Goal: Task Accomplishment & Management: Complete application form

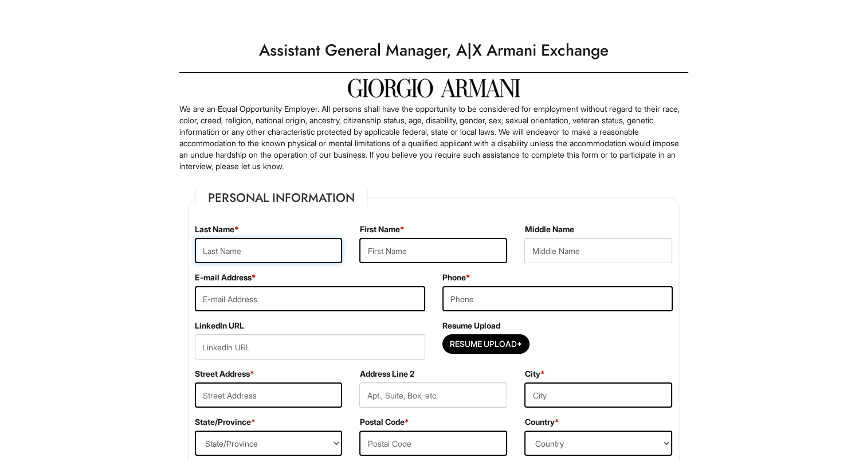
click at [230, 254] on input "text" at bounding box center [269, 250] width 148 height 25
type input "Demchuk"
type input "Tetiana"
type input "None"
type input "tetti.dem@gmail.com"
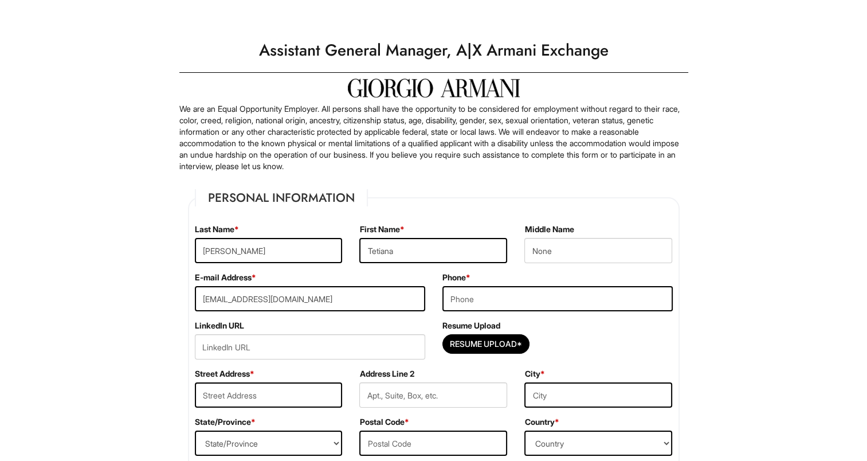
type input "6097363742"
type input "5306 N Cumberland Ave"
type input "Chicago, IL, US"
select select "IL"
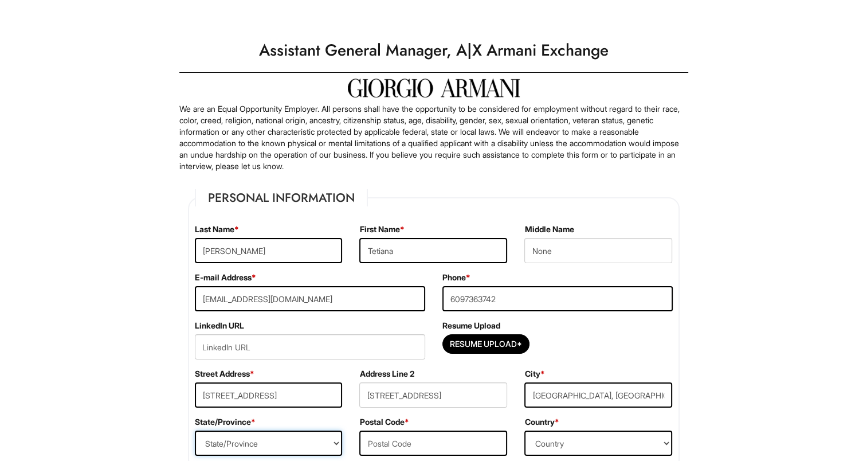
type input "60656"
select select "United States of America"
click at [486, 347] on input "Resume Upload*" at bounding box center [486, 344] width 86 height 18
type input "C:\fakepath\Tetiana_Demchuk_CV.docx.pdf"
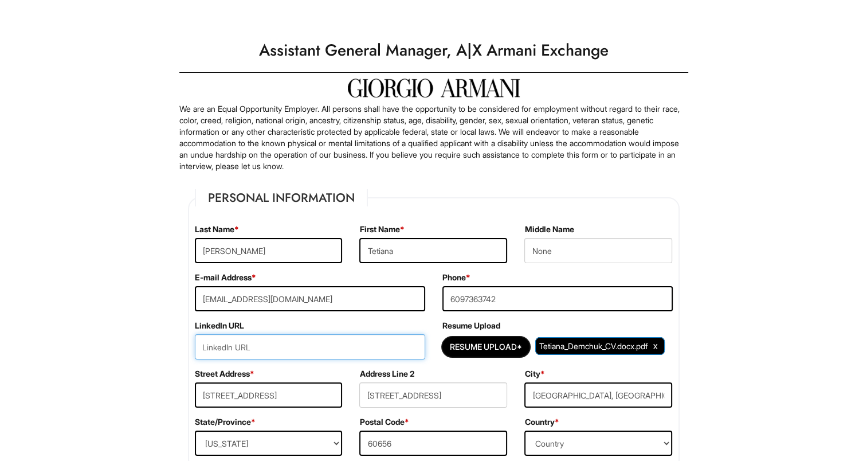
click at [293, 352] on input "url" at bounding box center [310, 346] width 230 height 25
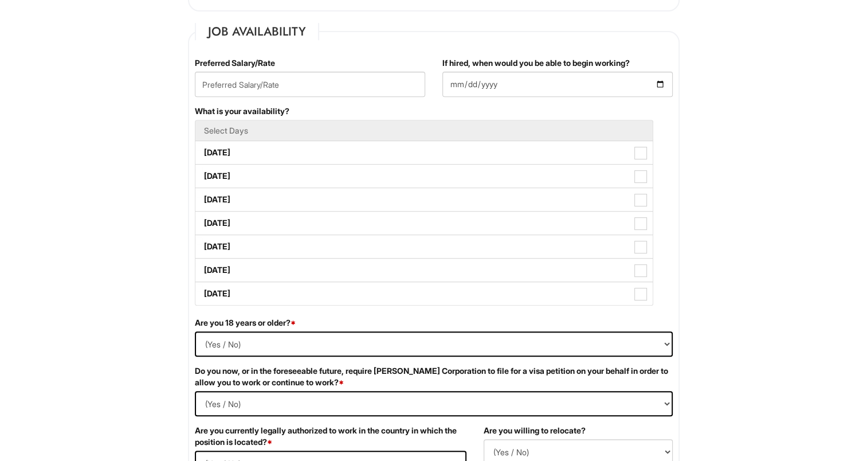
scroll to position [462, 0]
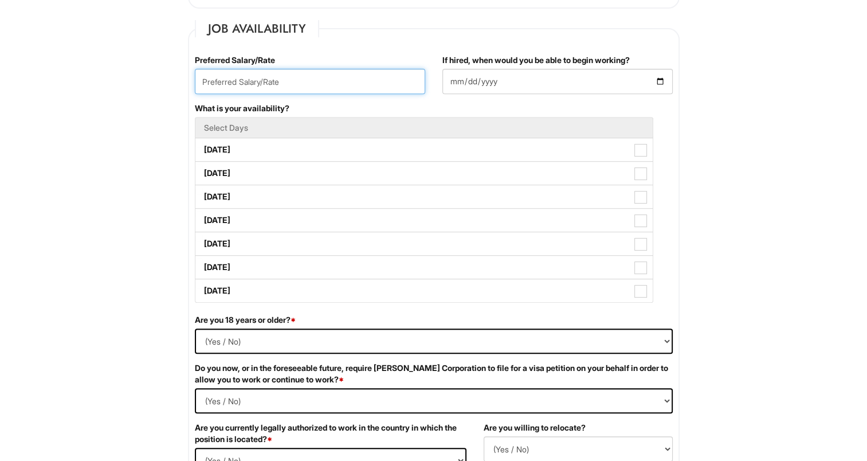
click at [290, 82] on input "text" at bounding box center [310, 81] width 230 height 25
type input "open"
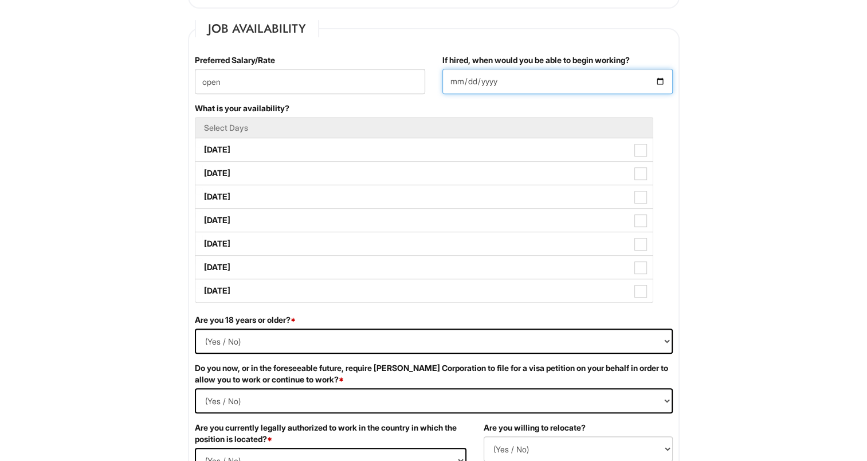
click at [462, 88] on input "If hired, when would you be able to begin working?" at bounding box center [557, 81] width 230 height 25
click at [664, 78] on input "If hired, when would you be able to begin working?" at bounding box center [557, 81] width 230 height 25
click at [662, 82] on input "If hired, when would you be able to begin working?" at bounding box center [557, 81] width 230 height 25
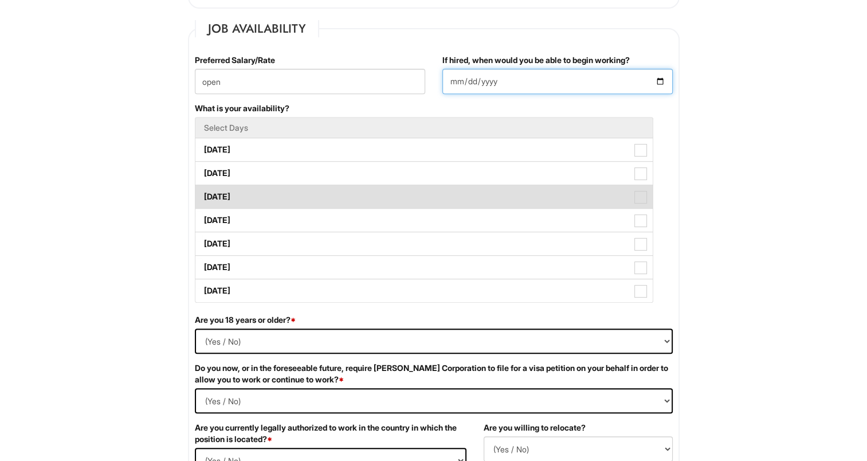
type input "2025-08-26"
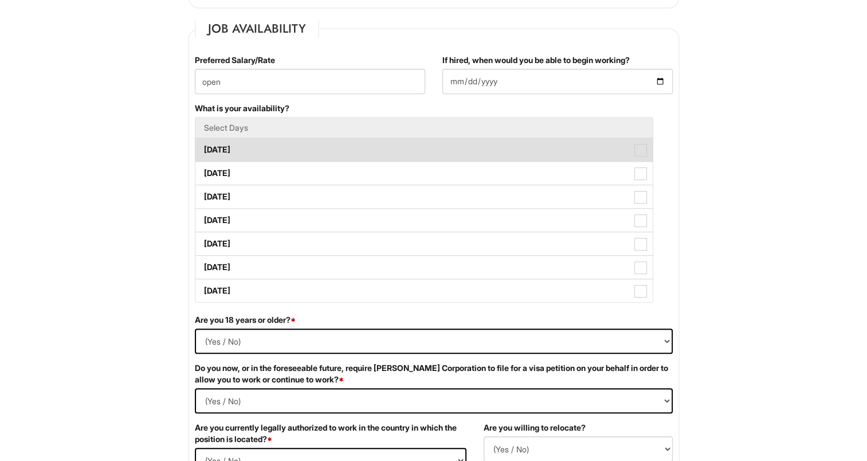
click at [224, 150] on label "Monday" at bounding box center [423, 149] width 457 height 23
click at [203, 148] on Available_Monday "Monday" at bounding box center [198, 143] width 7 height 7
checkbox Available_Monday "true"
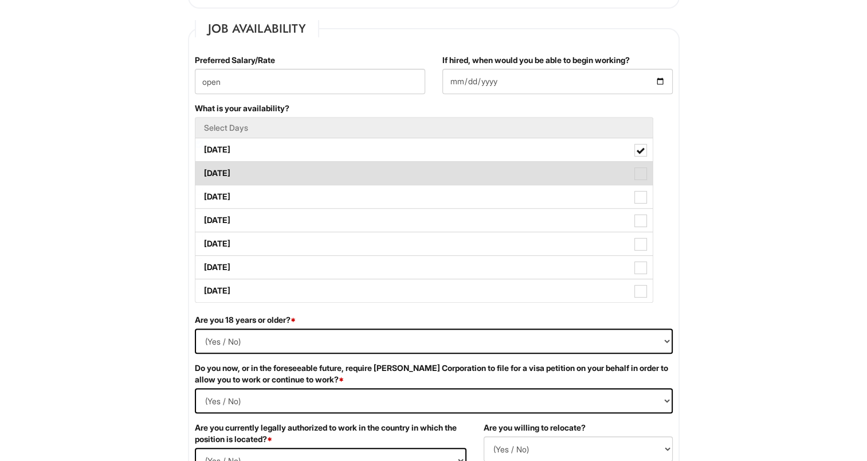
click at [226, 161] on li "Tuesday" at bounding box center [424, 173] width 458 height 24
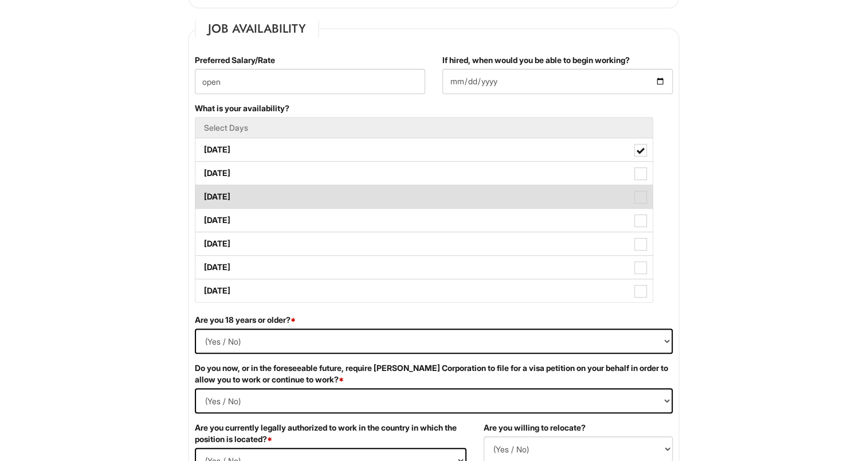
click at [227, 185] on label "Wednesday" at bounding box center [423, 196] width 457 height 23
click at [203, 187] on Available_Wednesday "Wednesday" at bounding box center [198, 190] width 7 height 7
checkbox Available_Wednesday "true"
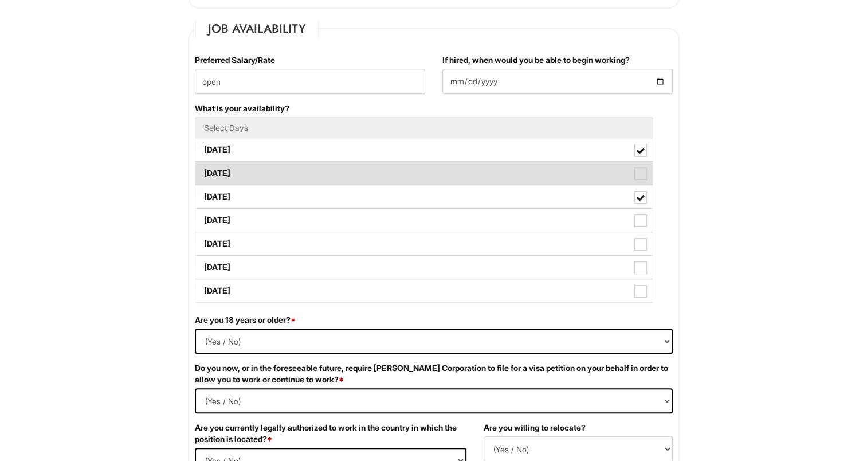
click at [255, 170] on label "Tuesday" at bounding box center [423, 173] width 457 height 23
click at [203, 170] on Available_Tuesday "Tuesday" at bounding box center [198, 167] width 7 height 7
checkbox Available_Tuesday "true"
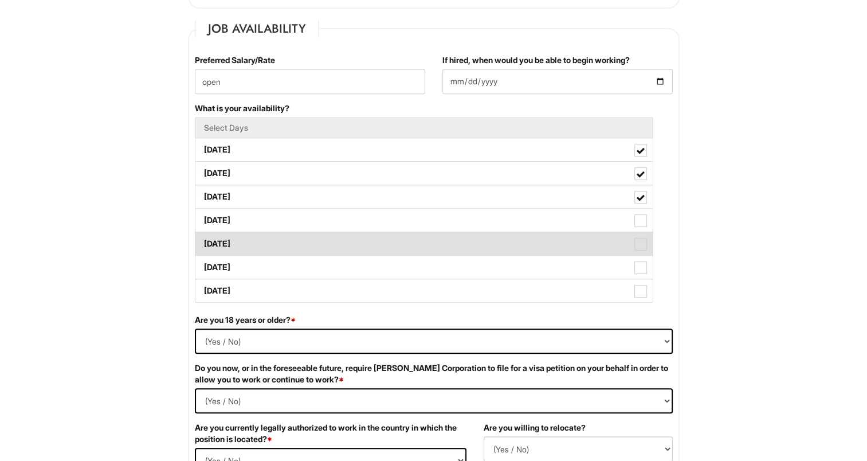
click at [250, 232] on label "Friday" at bounding box center [423, 243] width 457 height 23
click at [203, 234] on Available_Friday "Friday" at bounding box center [198, 237] width 7 height 7
checkbox Available_Friday "true"
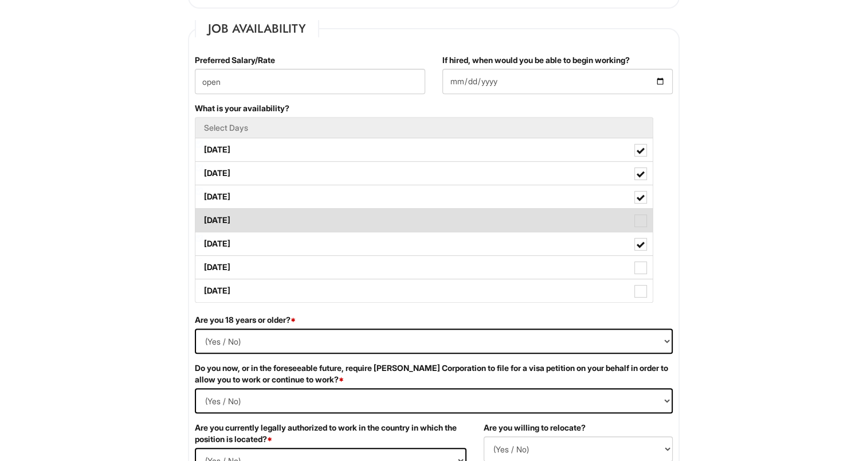
click at [245, 213] on label "Thursday" at bounding box center [423, 220] width 457 height 23
click at [203, 213] on Available_Thursday "Thursday" at bounding box center [198, 214] width 7 height 7
checkbox Available_Thursday "true"
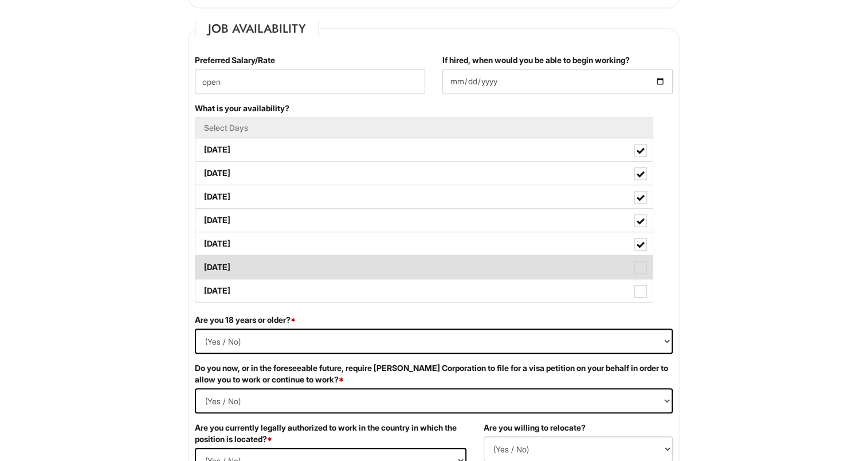
click at [243, 266] on label "Saturday" at bounding box center [423, 266] width 457 height 23
click at [203, 265] on Available_Saturday "Saturday" at bounding box center [198, 261] width 7 height 7
checkbox Available_Saturday "true"
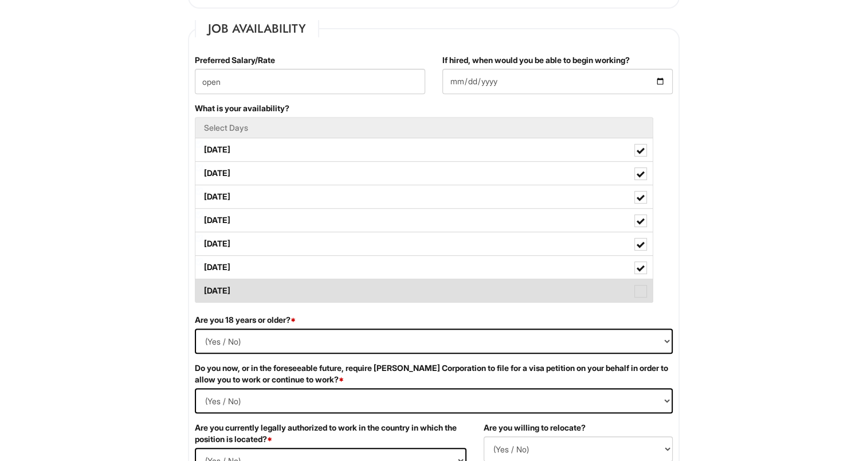
click at [246, 292] on label "Sunday" at bounding box center [423, 290] width 457 height 23
click at [203, 289] on Available_Sunday "Sunday" at bounding box center [198, 284] width 7 height 7
checkbox Available_Sunday "true"
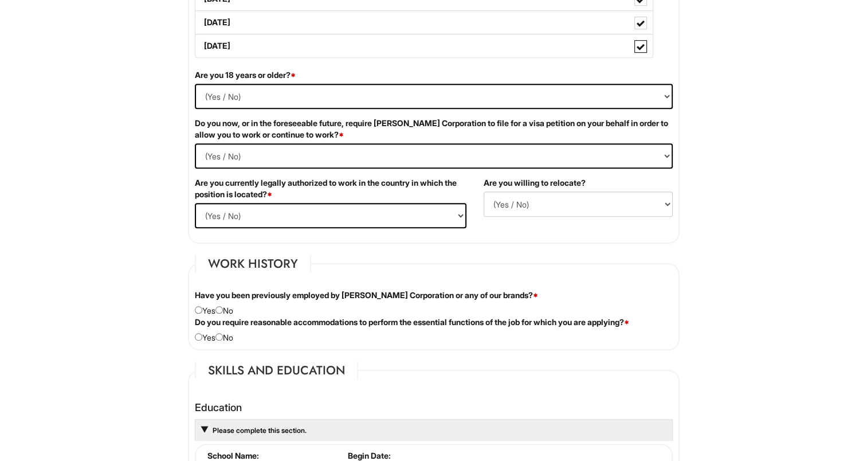
scroll to position [711, 0]
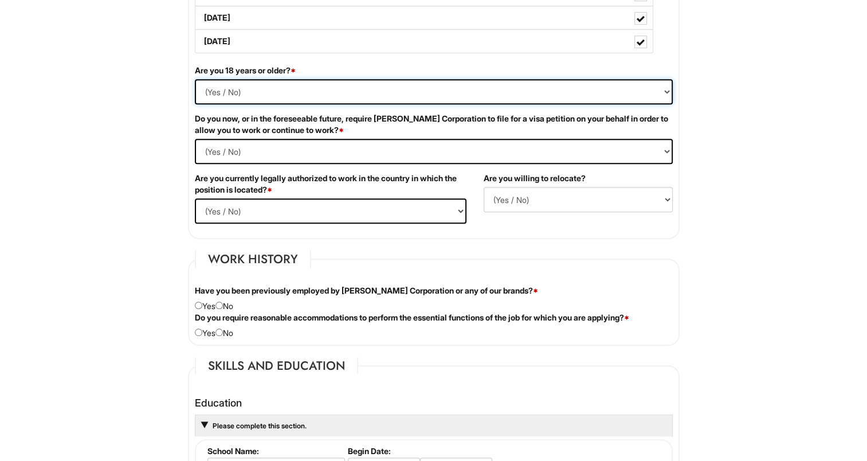
click at [296, 79] on select "(Yes / No) Yes No" at bounding box center [434, 91] width 478 height 25
click at [195, 79] on select "(Yes / No) Yes No" at bounding box center [434, 91] width 478 height 25
click at [227, 82] on select "(Yes / No) Yes No" at bounding box center [434, 91] width 478 height 25
select select "Yes"
click at [195, 79] on select "(Yes / No) Yes No" at bounding box center [434, 91] width 478 height 25
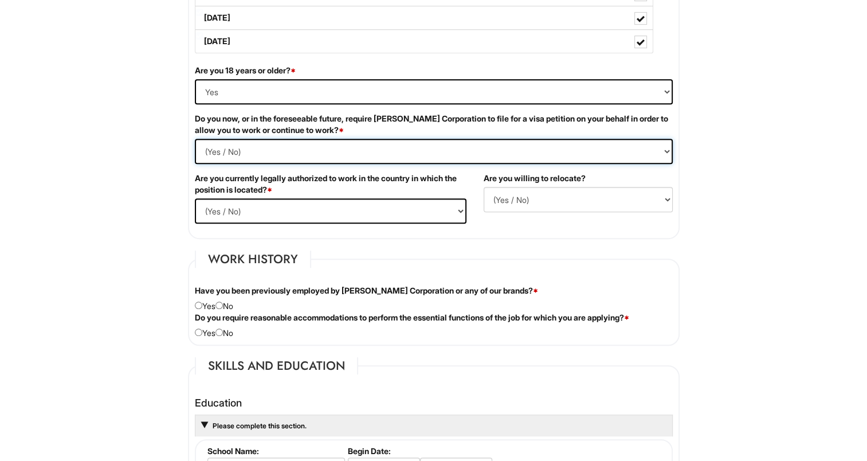
click at [327, 147] on Required "(Yes / No) Yes No" at bounding box center [434, 151] width 478 height 25
select Required "No"
click at [195, 139] on Required "(Yes / No) Yes No" at bounding box center [434, 151] width 478 height 25
click at [269, 198] on select "(Yes / No) Yes No" at bounding box center [331, 210] width 272 height 25
select select "Yes"
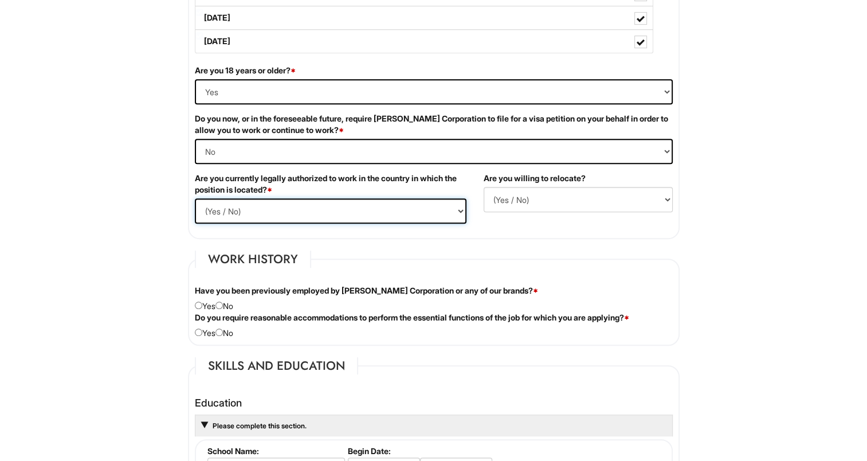
click at [195, 198] on select "(Yes / No) Yes No" at bounding box center [331, 210] width 272 height 25
click at [223, 302] on input "radio" at bounding box center [218, 304] width 7 height 7
radio input "true"
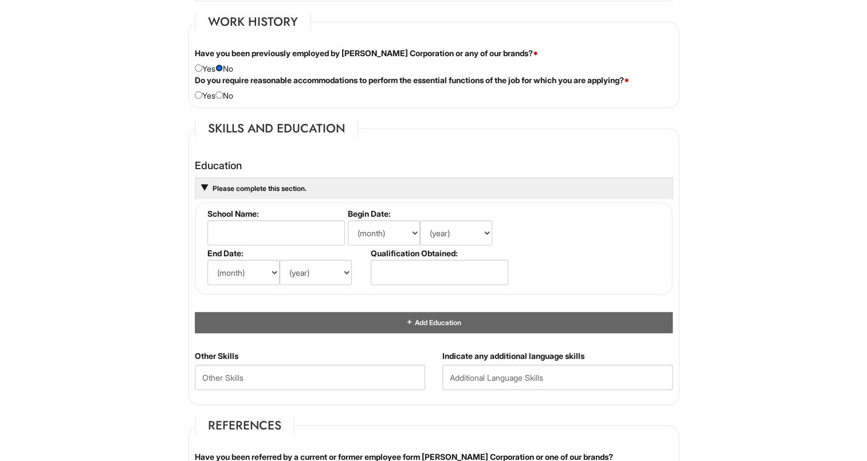
scroll to position [950, 0]
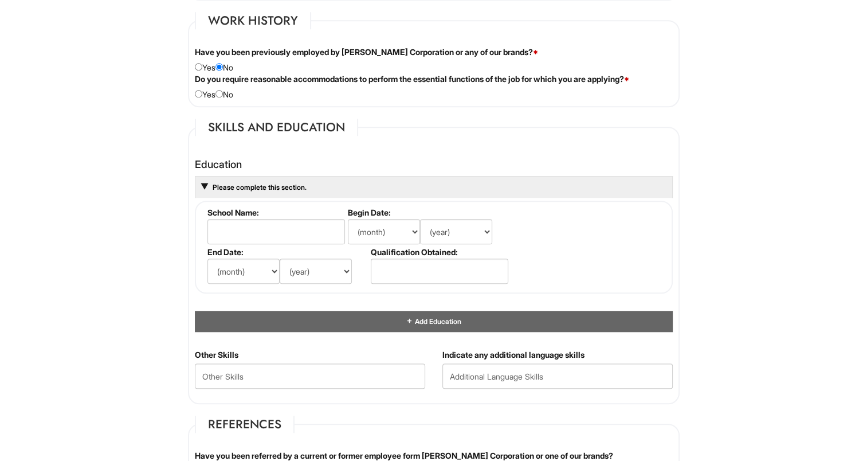
click at [221, 86] on div "Do you require reasonable accommodations to perform the essential functions of …" at bounding box center [433, 86] width 495 height 27
click at [222, 96] on div "Do you require reasonable accommodations to perform the essential functions of …" at bounding box center [433, 86] width 495 height 27
click at [223, 90] on input "radio" at bounding box center [218, 93] width 7 height 7
radio input "true"
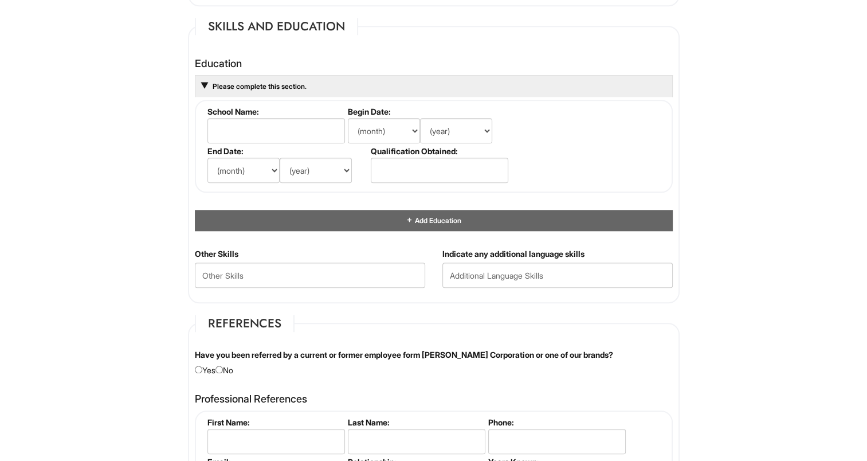
scroll to position [1070, 0]
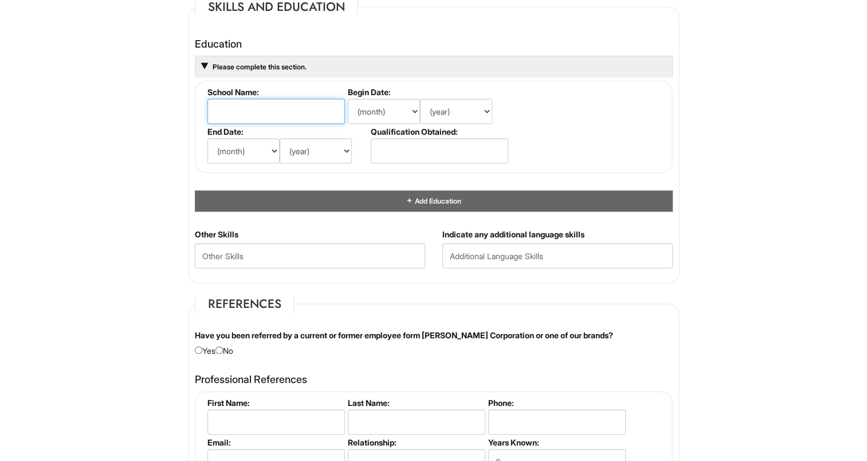
click at [277, 108] on input "text" at bounding box center [275, 111] width 137 height 25
click at [233, 108] on input "text" at bounding box center [275, 111] width 137 height 25
paste input "High School of Tourism and Foreign Languages"
type input "High School of Tourism and Foreign Languages"
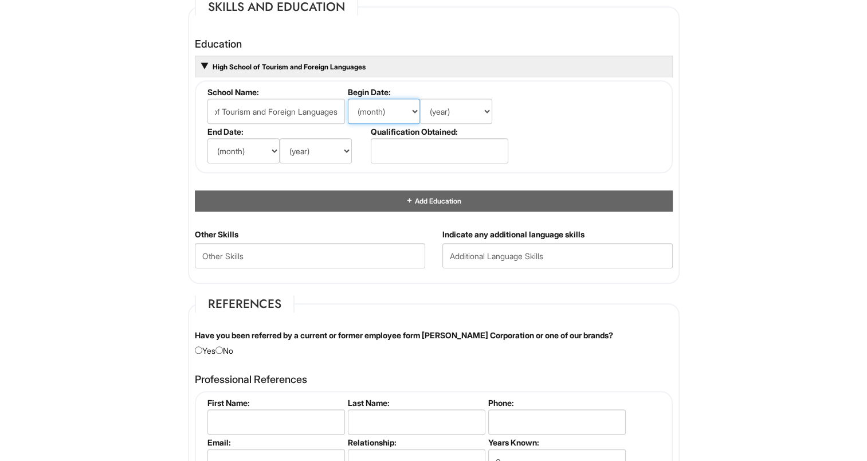
click at [388, 109] on select "(month) Jan Feb Mar Apr May Jun Jul Aug Sep Oct Nov Dec" at bounding box center [384, 111] width 72 height 25
select select "10"
click at [348, 99] on select "(month) Jan Feb Mar Apr May Jun Jul Aug Sep Oct Nov Dec" at bounding box center [384, 111] width 72 height 25
click at [466, 113] on select "(year) 2029 2028 2027 2026 2025 2024 2023 2022 2021 2020 2019 2018 2017 2016 20…" at bounding box center [456, 111] width 72 height 25
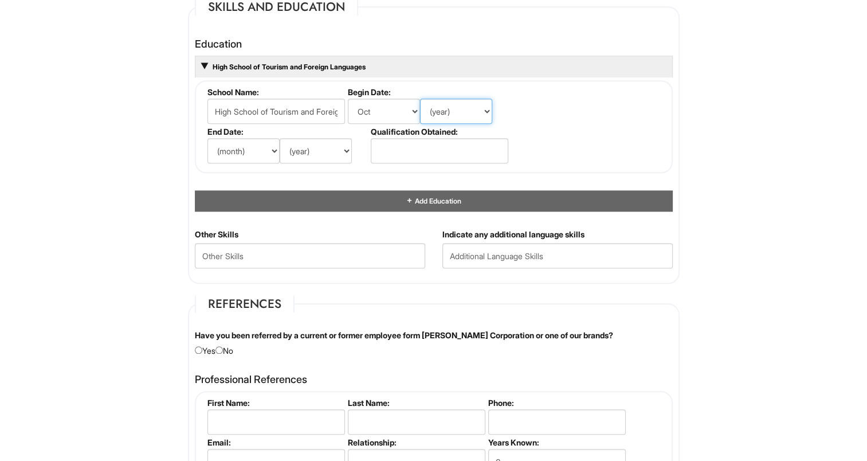
select select "2018"
click at [420, 99] on select "(year) 2029 2028 2027 2026 2025 2024 2023 2022 2021 2020 2019 2018 2017 2016 20…" at bounding box center [456, 111] width 72 height 25
click at [223, 149] on select "(month) Jan Feb Mar Apr May Jun Jul Aug Sep Oct Nov Dec" at bounding box center [243, 150] width 72 height 25
select select "7"
click at [207, 138] on select "(month) Jan Feb Mar Apr May Jun Jul Aug Sep Oct Nov Dec" at bounding box center [243, 150] width 72 height 25
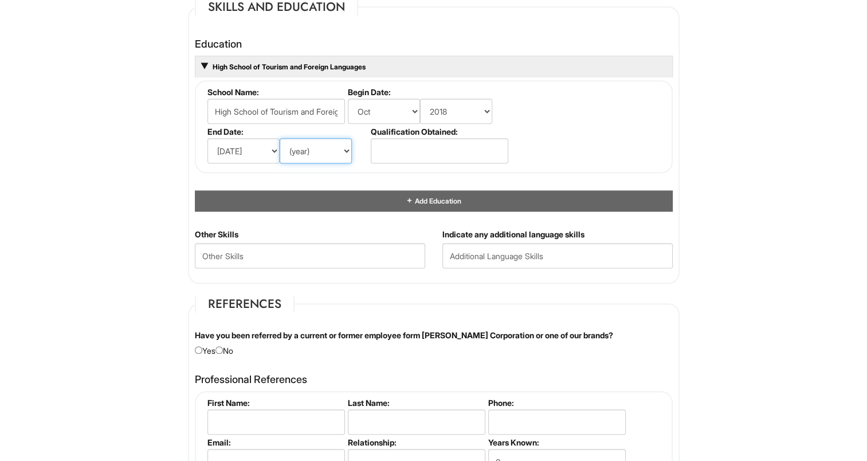
click at [305, 152] on select "(year) 2029 2028 2027 2026 2025 2024 2023 2022 2021 2020 2019 2018 2017 2016 20…" at bounding box center [316, 150] width 72 height 25
select select "2021"
click at [280, 138] on select "(year) 2029 2028 2027 2026 2025 2024 2023 2022 2021 2020 2019 2018 2017 2016 20…" at bounding box center [316, 150] width 72 height 25
click at [475, 146] on input "text" at bounding box center [439, 150] width 137 height 25
click at [432, 143] on input "text" at bounding box center [439, 150] width 137 height 25
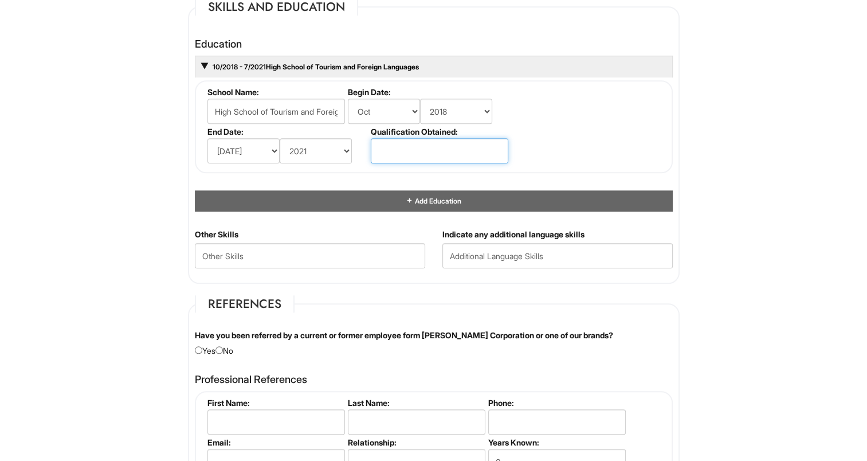
paste input "Specialized in hospitality and gastronomy with a"
type input "Specialized in hospitality and gastronomy with a"
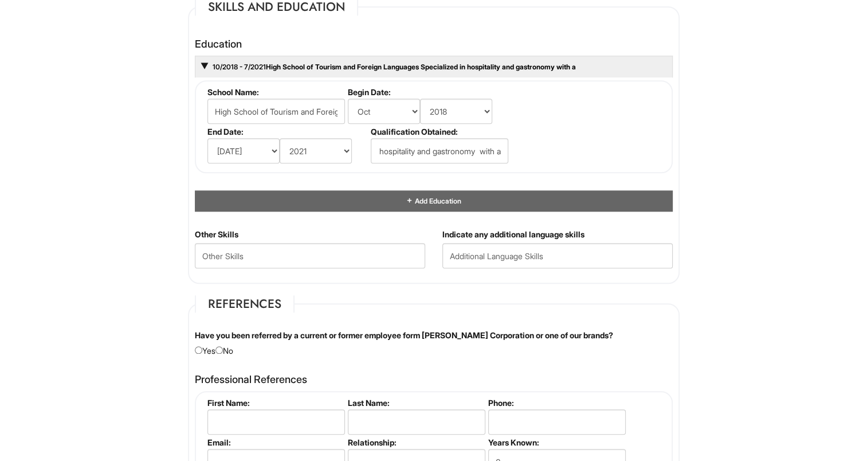
scroll to position [0, 0]
click at [542, 163] on fieldset "School Name: High School of Tourism and Foreign Languages Begin Date: (month) J…" at bounding box center [434, 126] width 478 height 93
click at [584, 246] on input "text" at bounding box center [557, 255] width 230 height 25
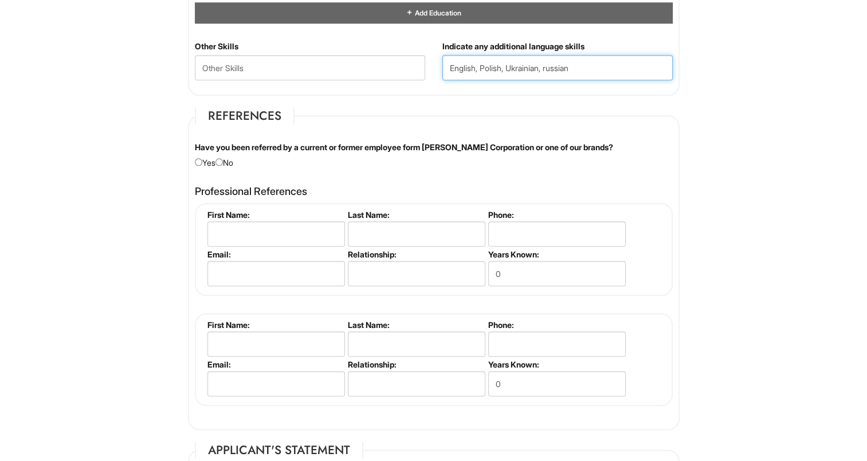
scroll to position [1261, 0]
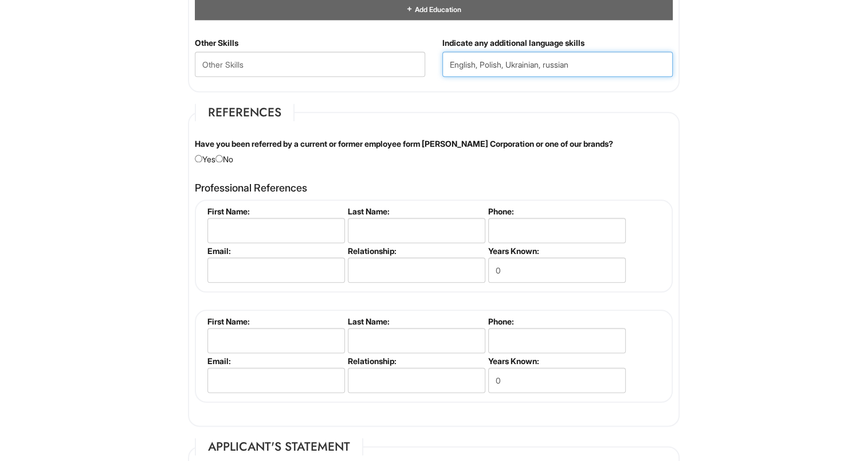
type input "English, Polish, Ukrainian, russian"
click at [230, 157] on div "Have you been referred by a current or former employee form Giorgio Armani Corp…" at bounding box center [433, 151] width 495 height 27
click at [222, 156] on input "radio" at bounding box center [218, 158] width 7 height 7
radio input "true"
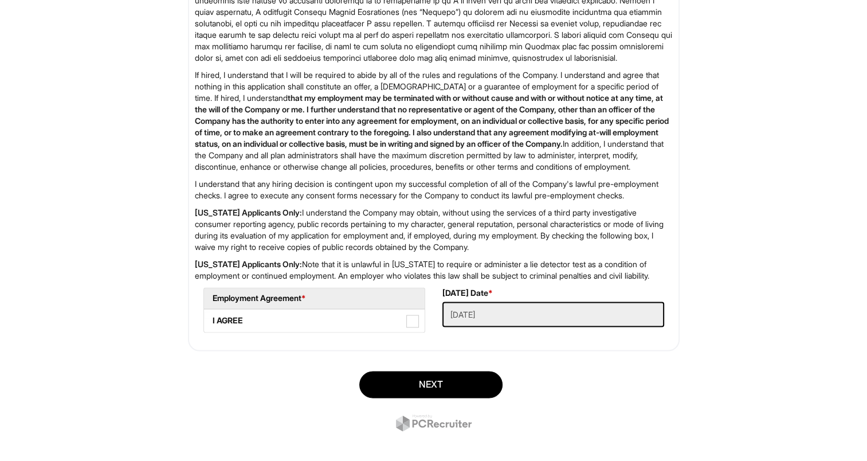
scroll to position [1819, 0]
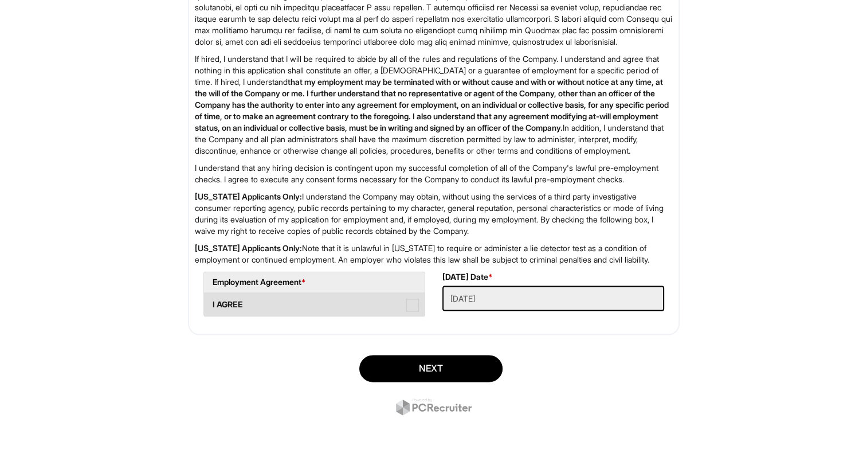
click at [293, 307] on label "I AGREE" at bounding box center [314, 304] width 221 height 23
click at [211, 302] on AGREE "I AGREE" at bounding box center [207, 298] width 7 height 7
checkbox AGREE "true"
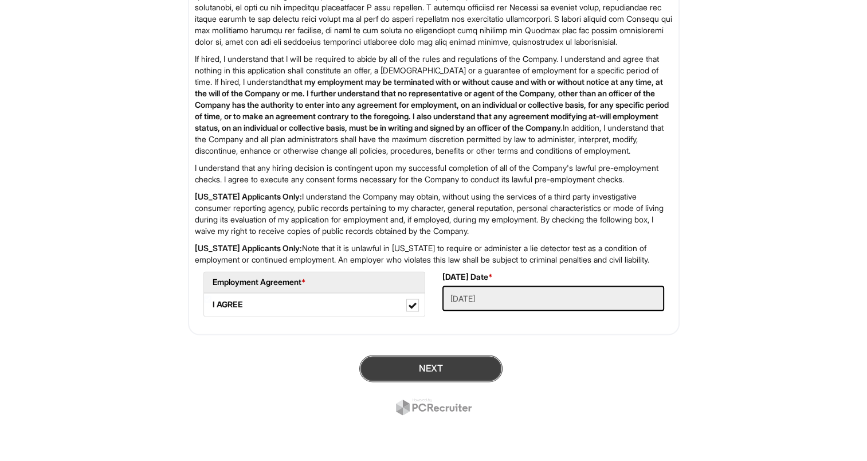
click at [452, 372] on button "Next" at bounding box center [430, 368] width 143 height 27
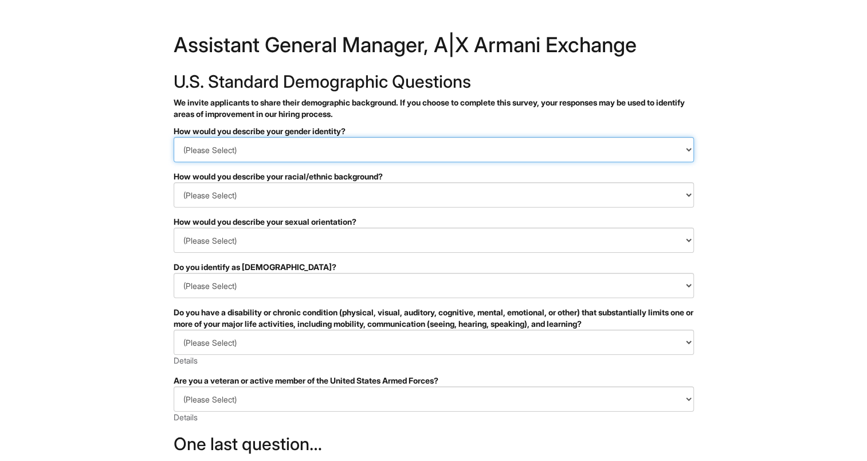
click at [230, 150] on select "(Please Select) Man Woman [DEMOGRAPHIC_DATA] I prefer to self-describe I don't …" at bounding box center [434, 149] width 520 height 25
select select "Woman"
click at [174, 137] on select "(Please Select) Man Woman [DEMOGRAPHIC_DATA] I prefer to self-describe I don't …" at bounding box center [434, 149] width 520 height 25
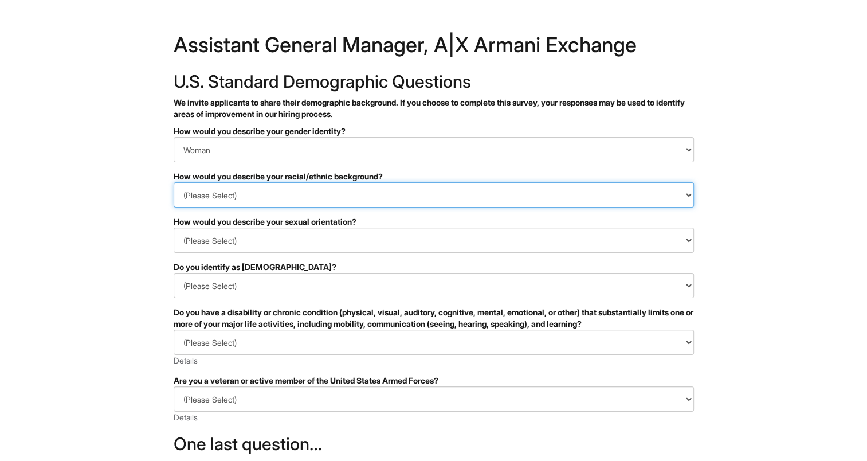
click at [214, 200] on select "(Please Select) [DEMOGRAPHIC_DATA] or of [DEMOGRAPHIC_DATA] descent [DEMOGRAPHI…" at bounding box center [434, 194] width 520 height 25
select select "White or European"
click at [174, 182] on select "(Please Select) [DEMOGRAPHIC_DATA] or of [DEMOGRAPHIC_DATA] descent [DEMOGRAPHI…" at bounding box center [434, 194] width 520 height 25
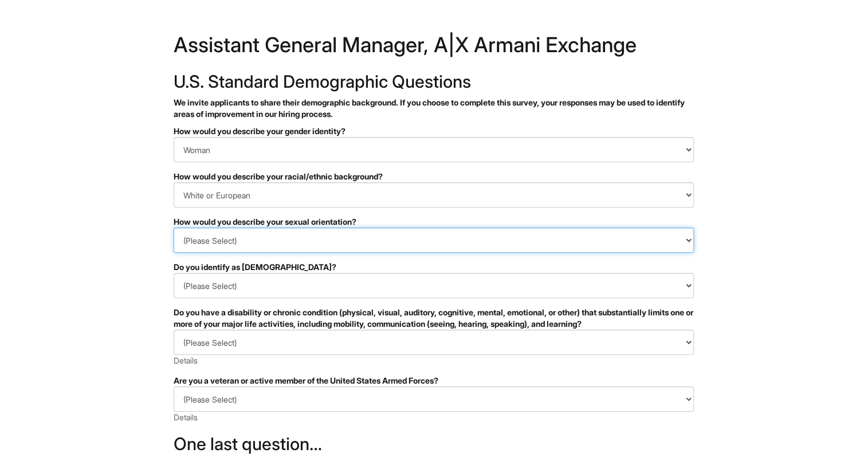
click at [195, 249] on select "(Please Select) [DEMOGRAPHIC_DATA] [DEMOGRAPHIC_DATA] and/or [DEMOGRAPHIC_DATA]…" at bounding box center [434, 239] width 520 height 25
select select "[DEMOGRAPHIC_DATA]"
click at [174, 227] on select "(Please Select) [DEMOGRAPHIC_DATA] [DEMOGRAPHIC_DATA] and/or [DEMOGRAPHIC_DATA]…" at bounding box center [434, 239] width 520 height 25
drag, startPoint x: 866, startPoint y: 134, endPoint x: 877, endPoint y: 163, distance: 30.6
click at [866, 163] on html "&nbsp; ✔ 2 3 Assistant General Manager, A|X Armani Exchange U.S. Standard Demog…" at bounding box center [433, 322] width 867 height 645
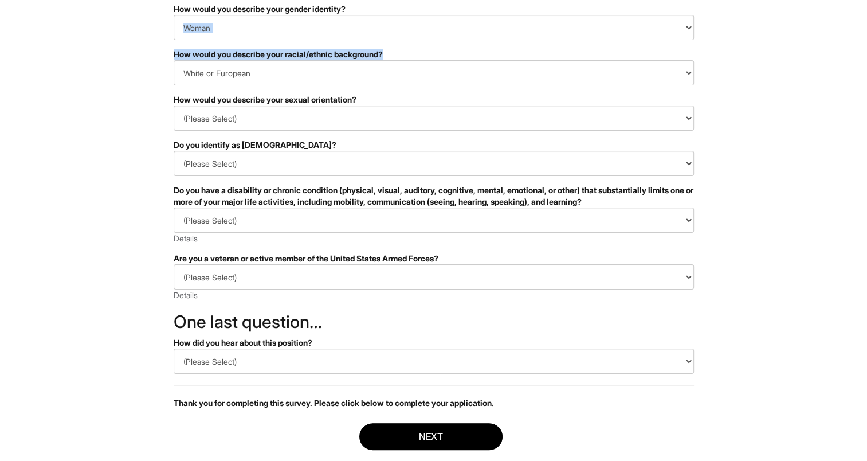
scroll to position [151, 0]
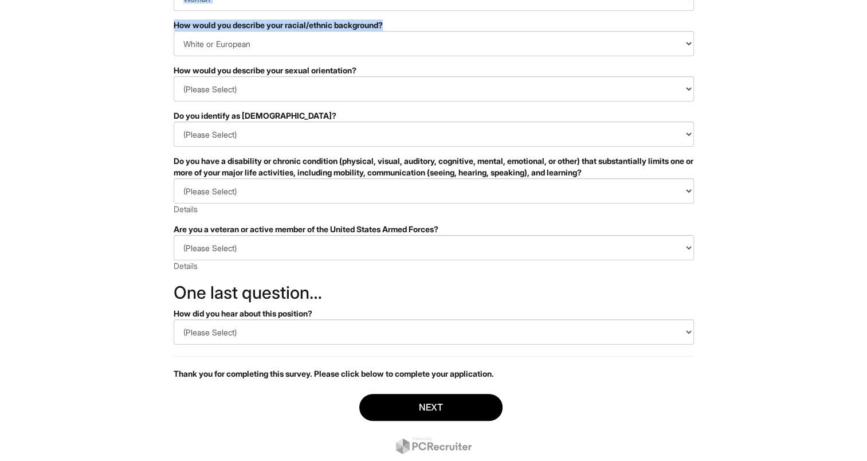
click at [442, 21] on div "How would you describe your racial/ethnic background?" at bounding box center [434, 24] width 520 height 11
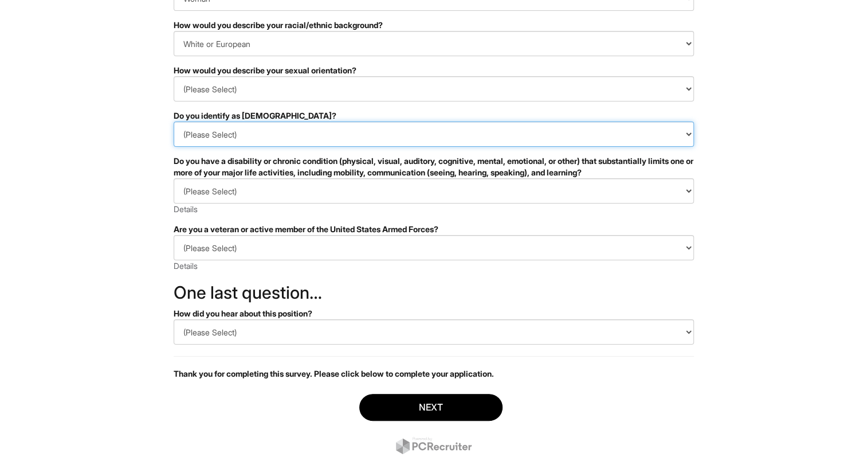
click at [233, 137] on select "(Please Select) Yes No I prefer to self-describe I don't wish to answer" at bounding box center [434, 133] width 520 height 25
select select "No"
click at [174, 121] on select "(Please Select) Yes No I prefer to self-describe I don't wish to answer" at bounding box center [434, 133] width 520 height 25
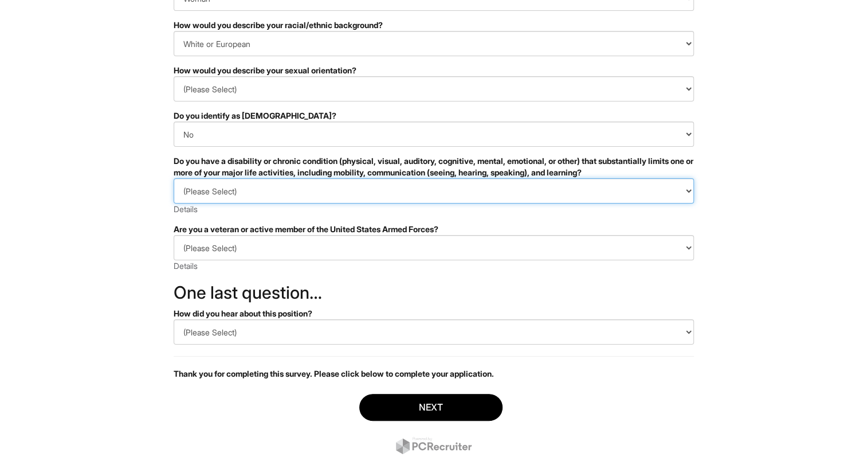
click at [212, 191] on select "(Please Select) TAK, MAM ORZECZENIE O NIEPEŁNOSPRAWNOŚCI (LUB WCZEŚNIEJ MIAŁEM/…" at bounding box center [434, 190] width 520 height 25
select select "NO, I DON'T HAVE A DISABILITY"
click at [174, 178] on select "(Please Select) TAK, MAM ORZECZENIE O NIEPEŁNOSPRAWNOŚCI (LUB WCZEŚNIEJ MIAŁEM/…" at bounding box center [434, 190] width 520 height 25
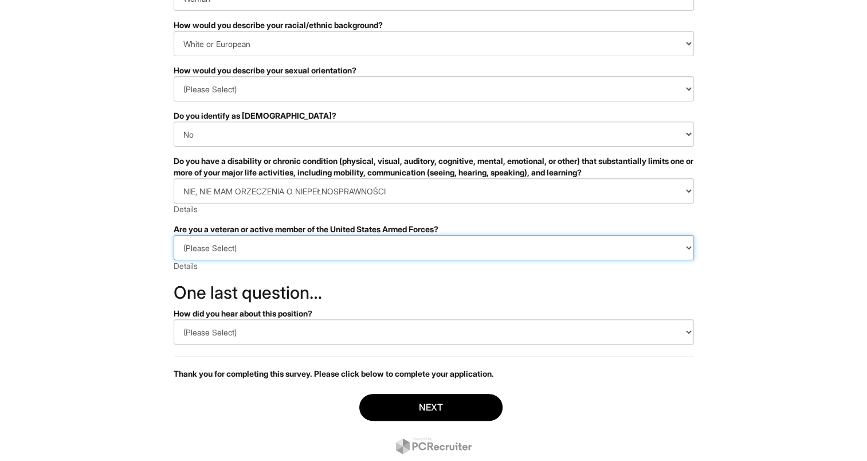
click at [205, 246] on select "(Please Select) ZALICZAM SIĘ DO WIĘCEJ NIŻ JEDNEJ GRUPY Z LISTY OCHRONY WETERAN…" at bounding box center [434, 247] width 520 height 25
select select "I AM NOT A PROTECTED VETERAN"
click at [174, 235] on select "(Please Select) ZALICZAM SIĘ DO WIĘCEJ NIŻ JEDNEJ GRUPY Z LISTY OCHRONY WETERAN…" at bounding box center [434, 247] width 520 height 25
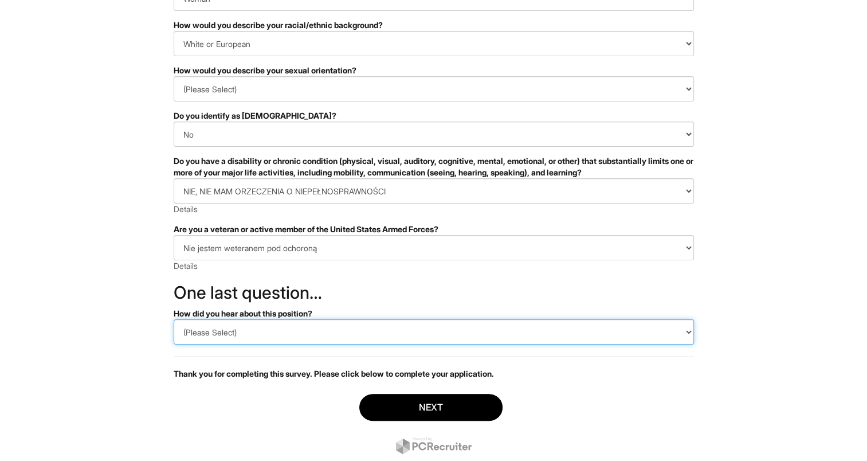
click at [215, 333] on select "(Please Select) CareerBuilder Indeed LinkedIn Monster Referral Other" at bounding box center [434, 331] width 520 height 25
select select "LinkedIn"
click at [174, 319] on select "(Please Select) CareerBuilder Indeed LinkedIn Monster Referral Other" at bounding box center [434, 331] width 520 height 25
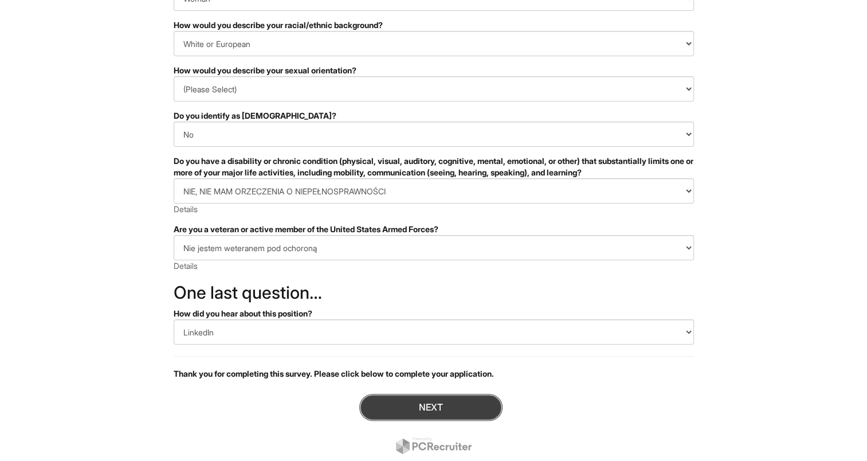
click at [470, 407] on button "Next" at bounding box center [430, 407] width 143 height 27
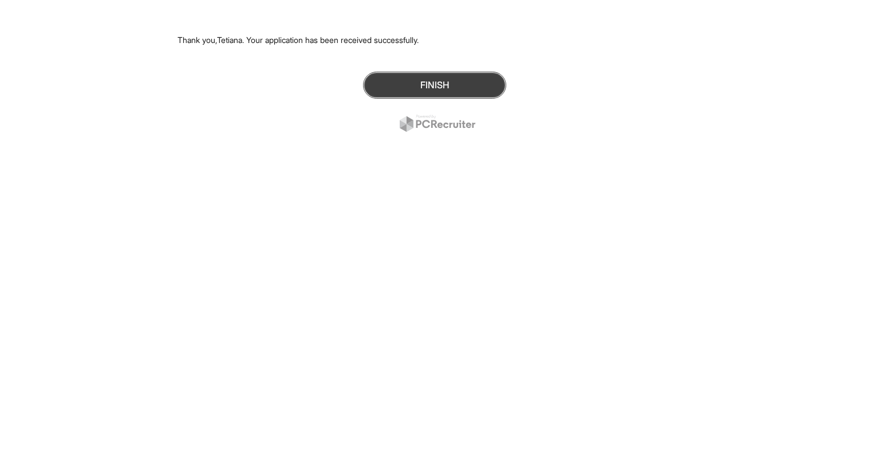
click at [435, 90] on button "Finish" at bounding box center [434, 85] width 143 height 27
